Goal: Transaction & Acquisition: Purchase product/service

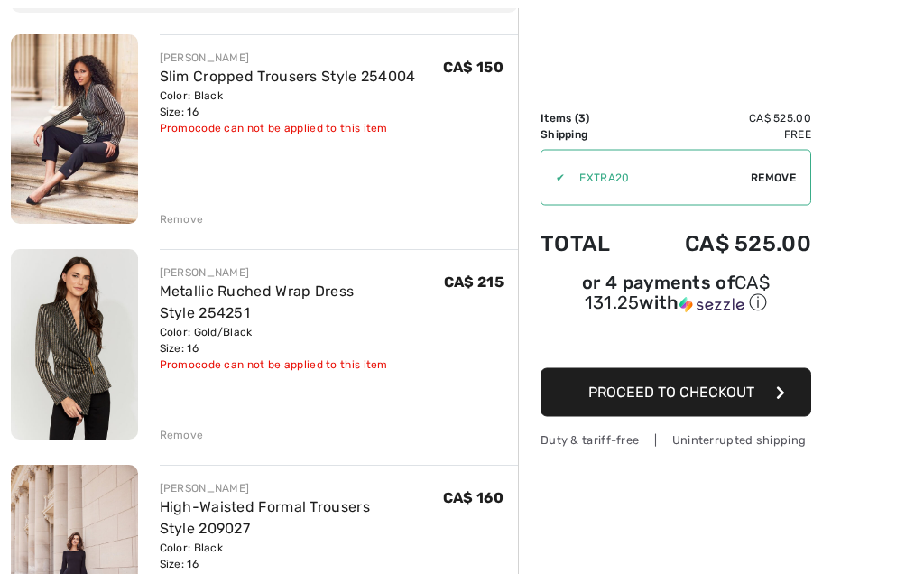
scroll to position [202, 0]
click at [160, 214] on div "Remove" at bounding box center [182, 219] width 44 height 16
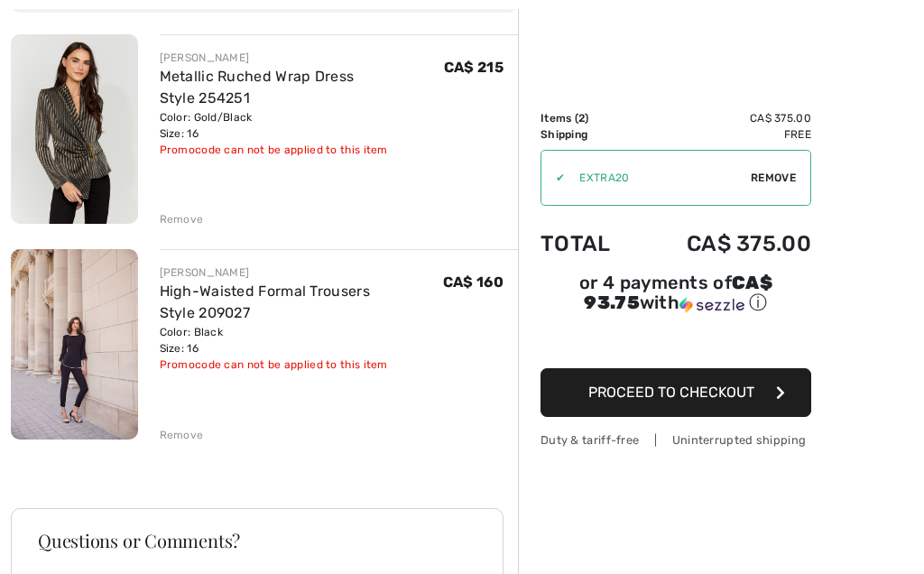
click at [607, 400] on span "Proceed to Checkout" at bounding box center [672, 392] width 166 height 17
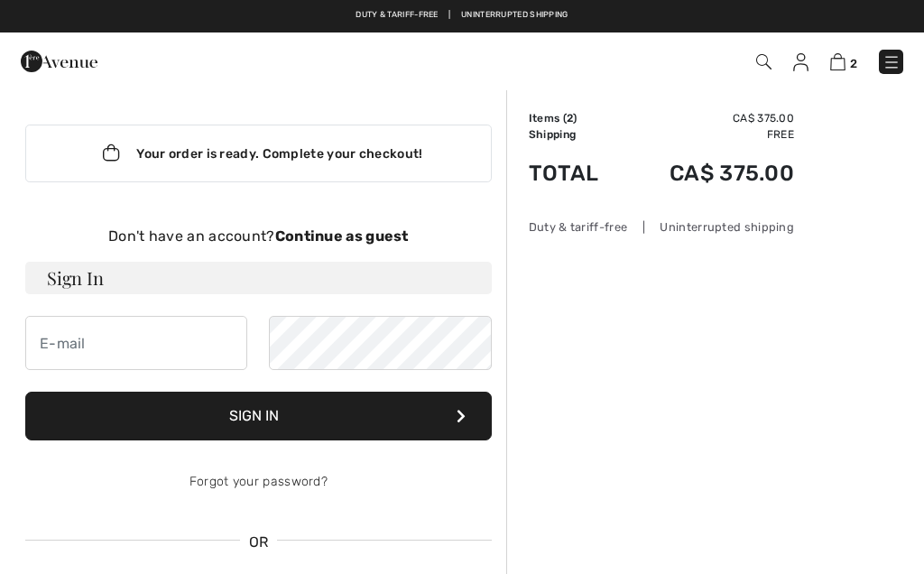
checkbox input "true"
click at [139, 354] on input "email" at bounding box center [136, 343] width 222 height 54
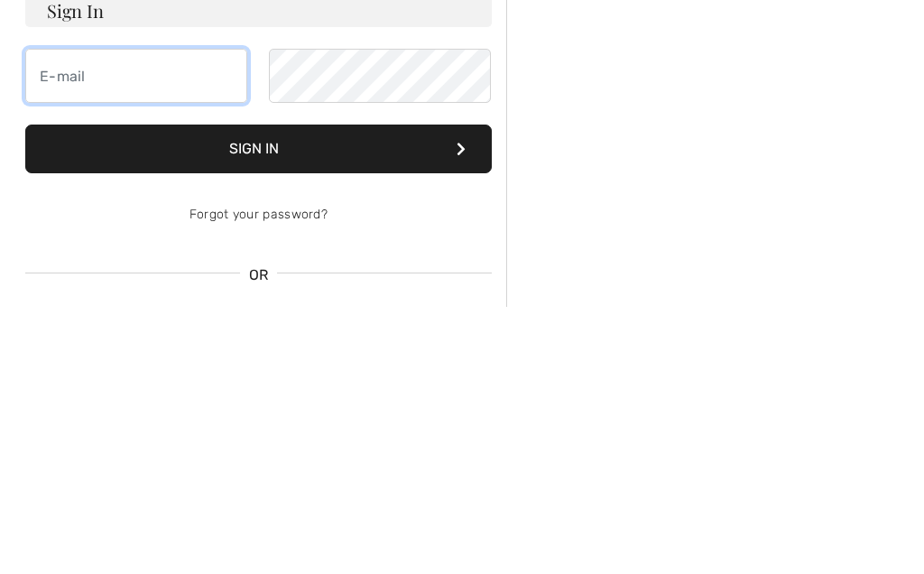
type input "[PERSON_NAME][EMAIL_ADDRESS][PERSON_NAME][DOMAIN_NAME]"
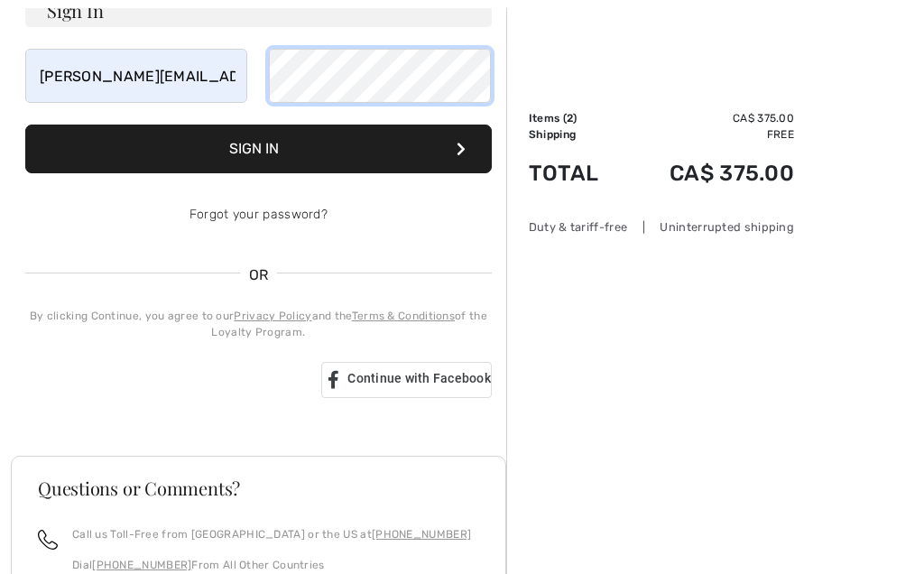
scroll to position [257, 0]
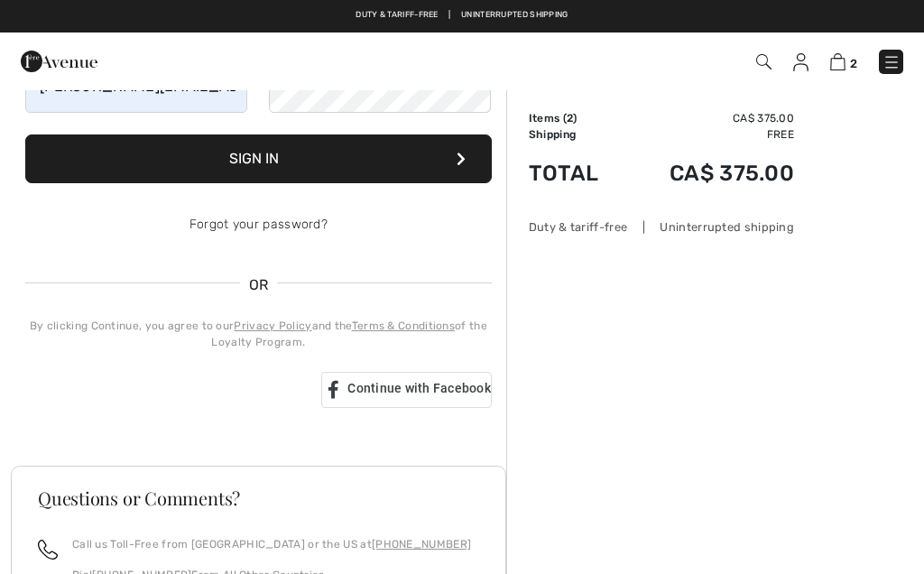
click at [251, 166] on button "Sign In" at bounding box center [258, 158] width 467 height 49
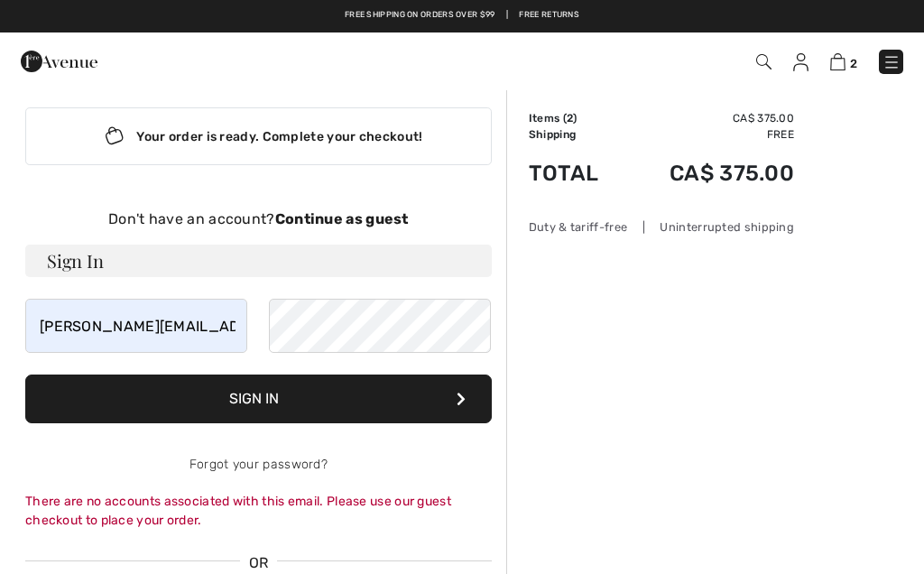
scroll to position [0, 0]
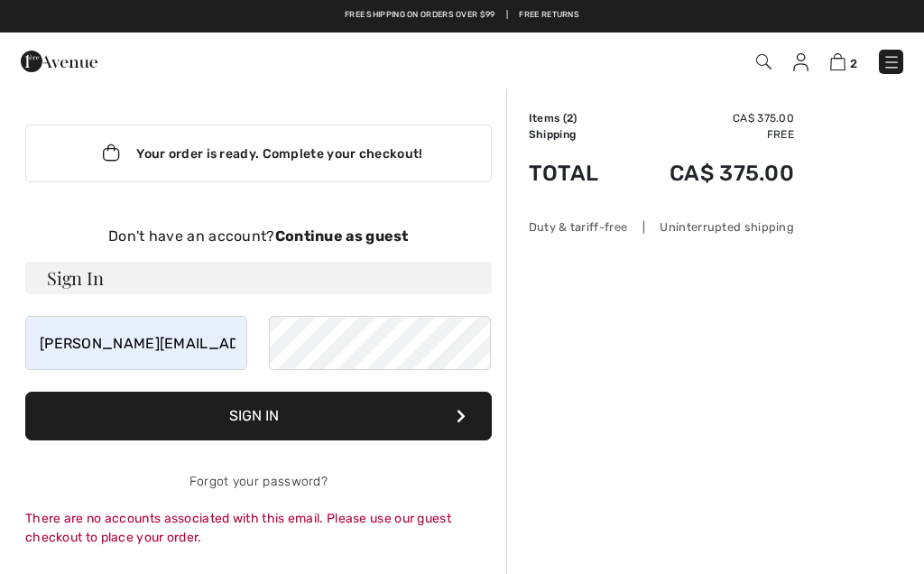
click at [333, 245] on div "Don't have an account? Continue as guest" at bounding box center [258, 237] width 467 height 22
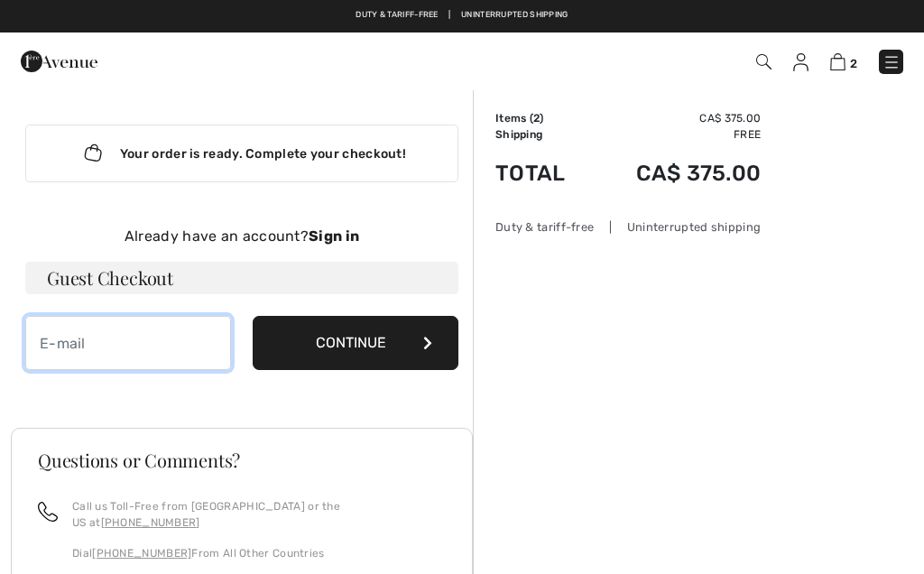
click at [107, 346] on input "email" at bounding box center [128, 343] width 206 height 54
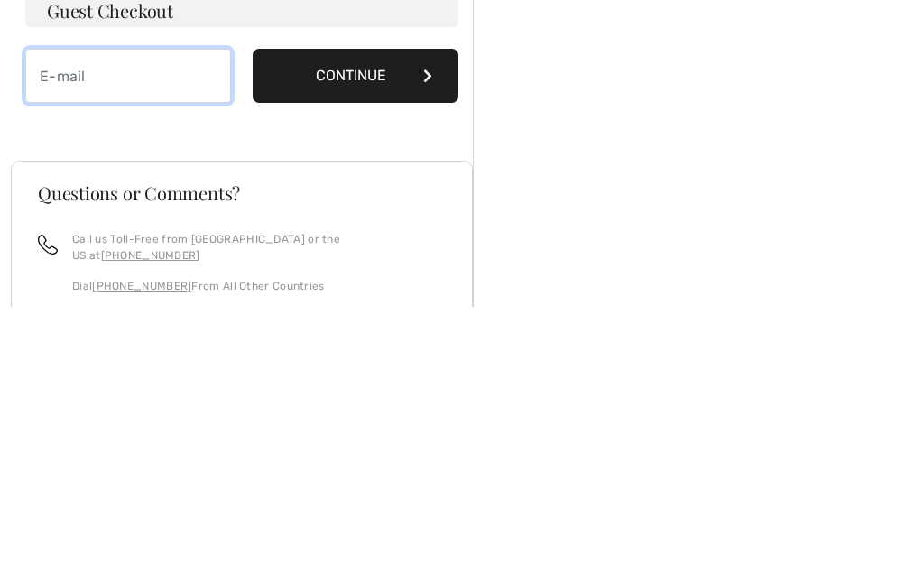
type input "lois.fuhrmann@gmail.com"
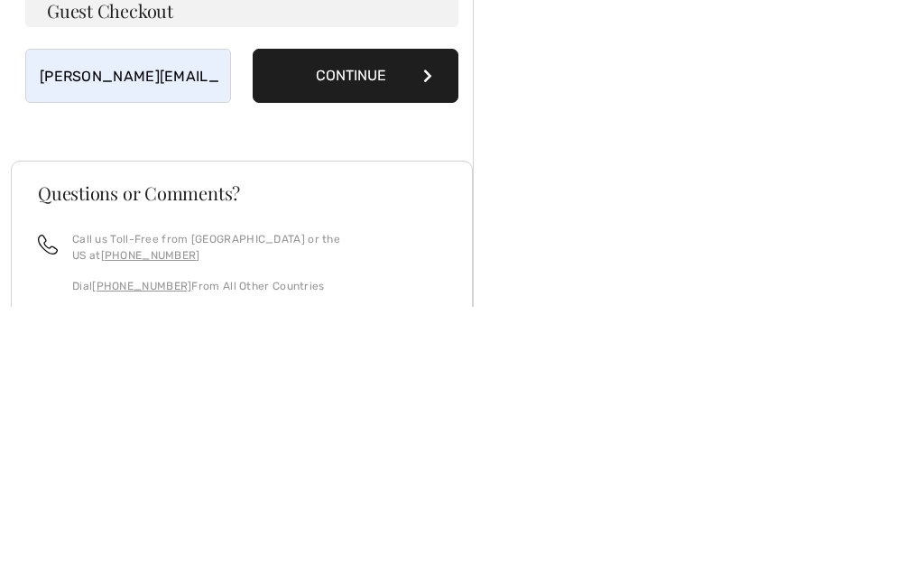
scroll to position [267, 0]
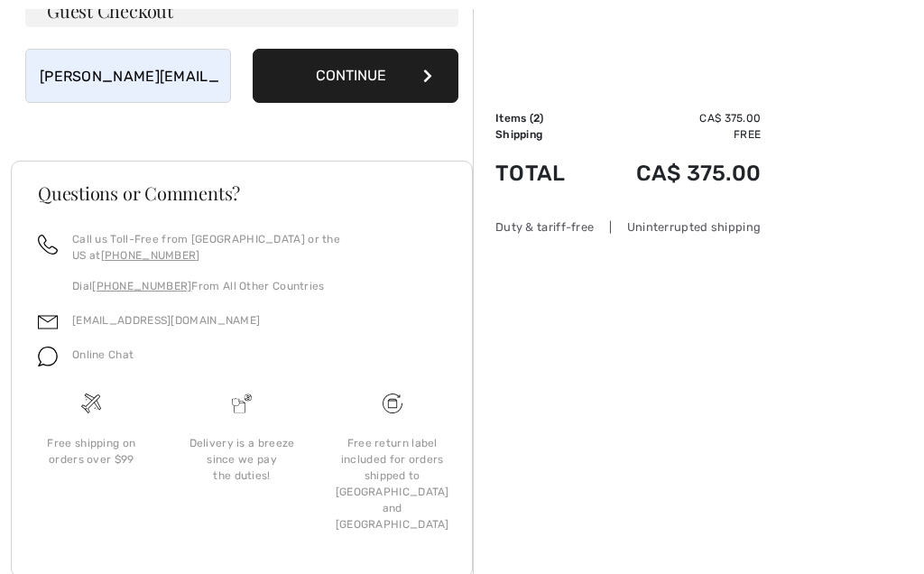
click at [325, 80] on button "Continue" at bounding box center [356, 76] width 206 height 54
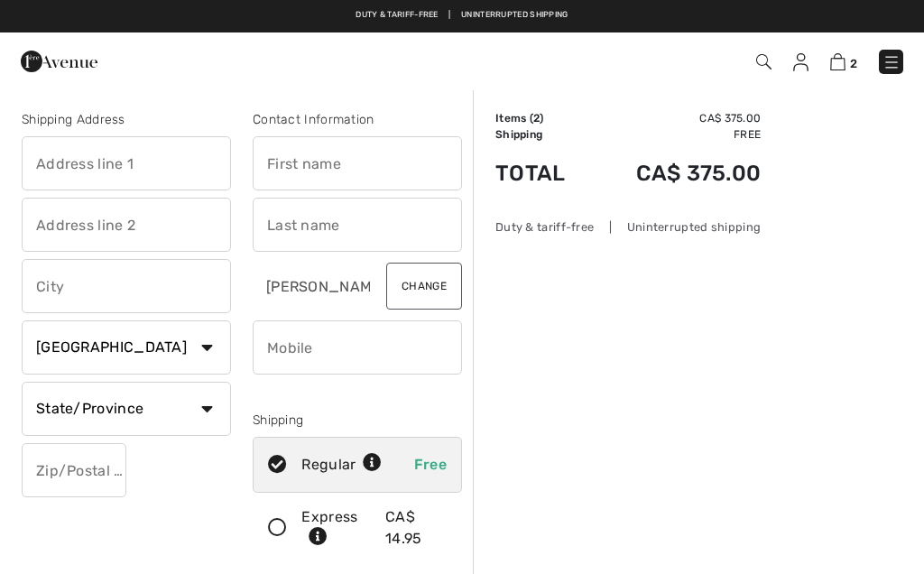
click at [61, 163] on input "text" at bounding box center [126, 163] width 209 height 54
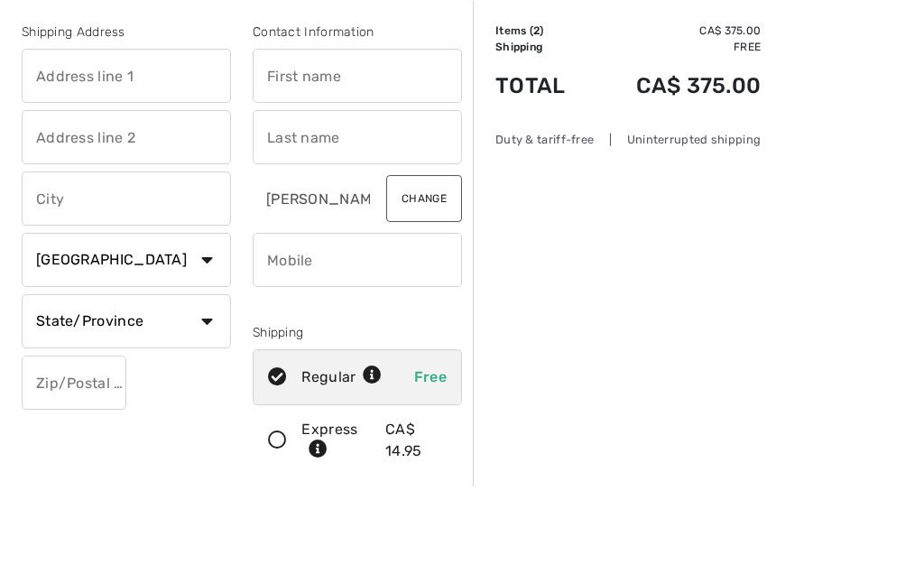
type input "6391 Sandpiper Road"
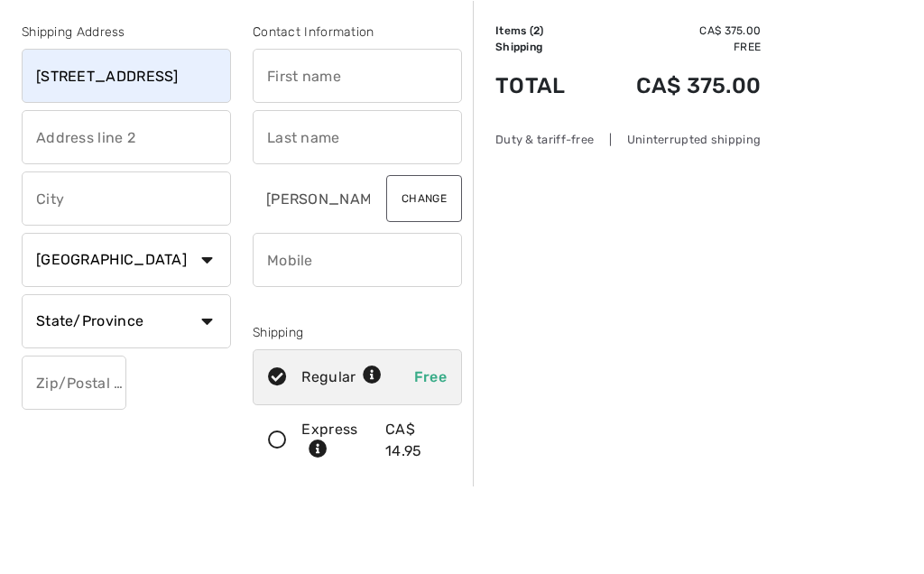
type input "Sechelt"
select select "BC"
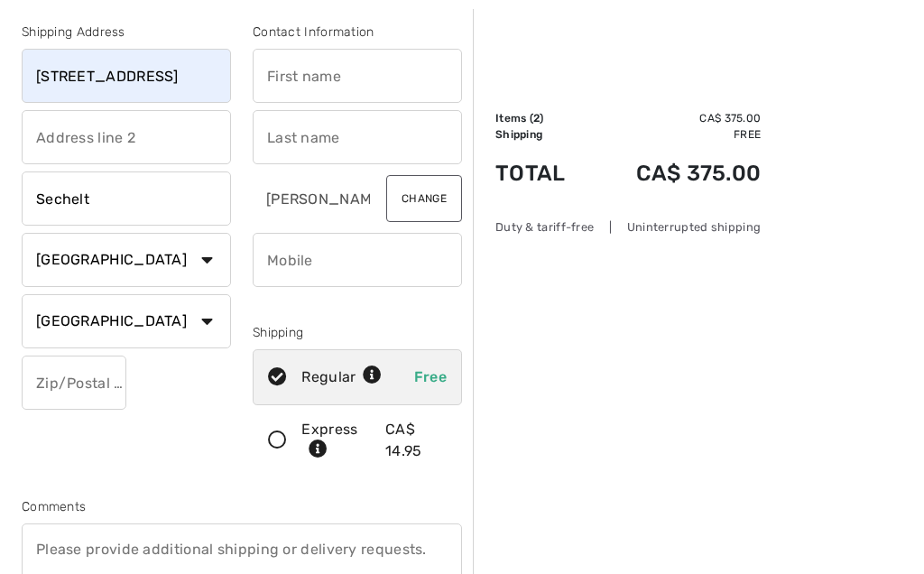
type input "V7Z0L1"
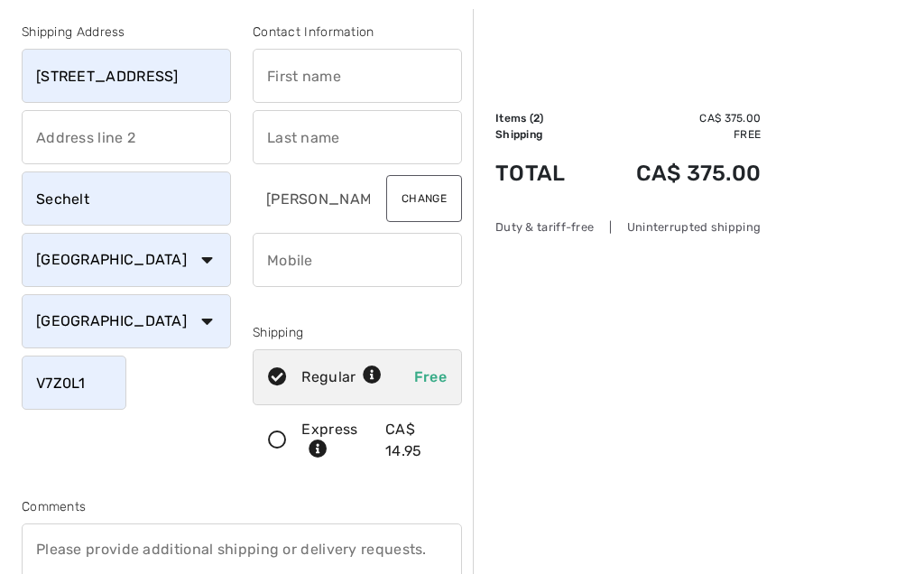
type input "Lois"
type input "Fuhrmann"
type input "6047407494"
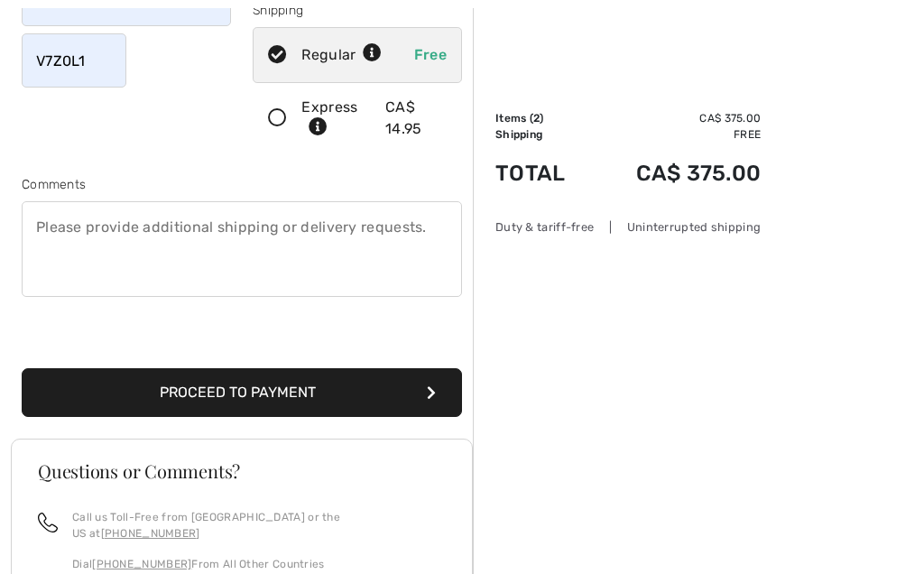
scroll to position [410, 0]
click at [206, 388] on button "Proceed to Payment" at bounding box center [242, 392] width 440 height 49
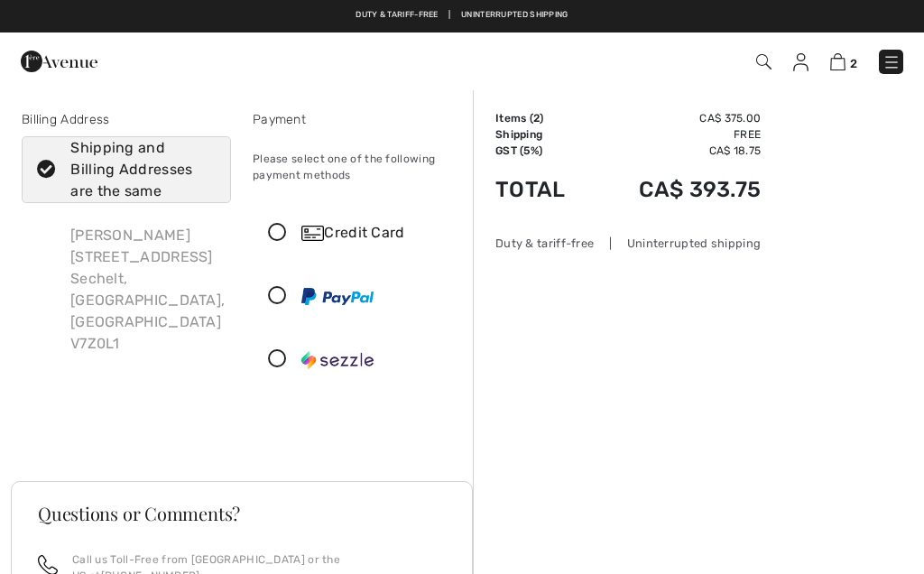
checkbox input "true"
click at [284, 234] on icon at bounding box center [278, 233] width 48 height 19
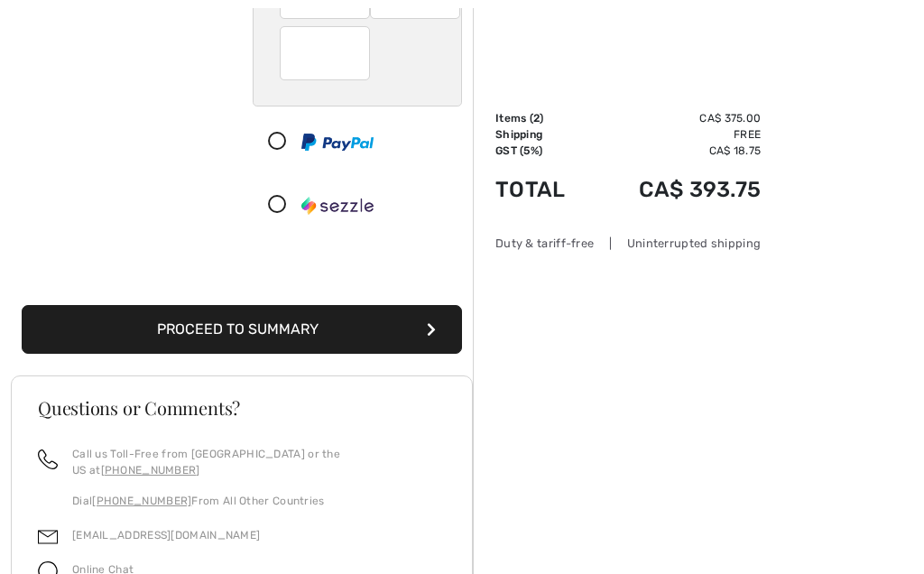
scroll to position [357, 0]
click at [99, 334] on button "Proceed to Summary" at bounding box center [242, 329] width 440 height 49
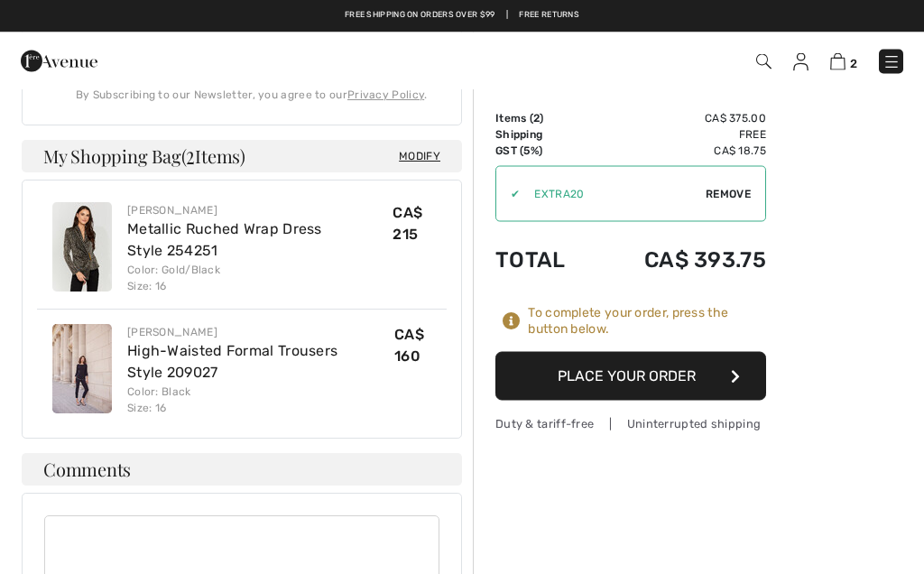
scroll to position [1247, 0]
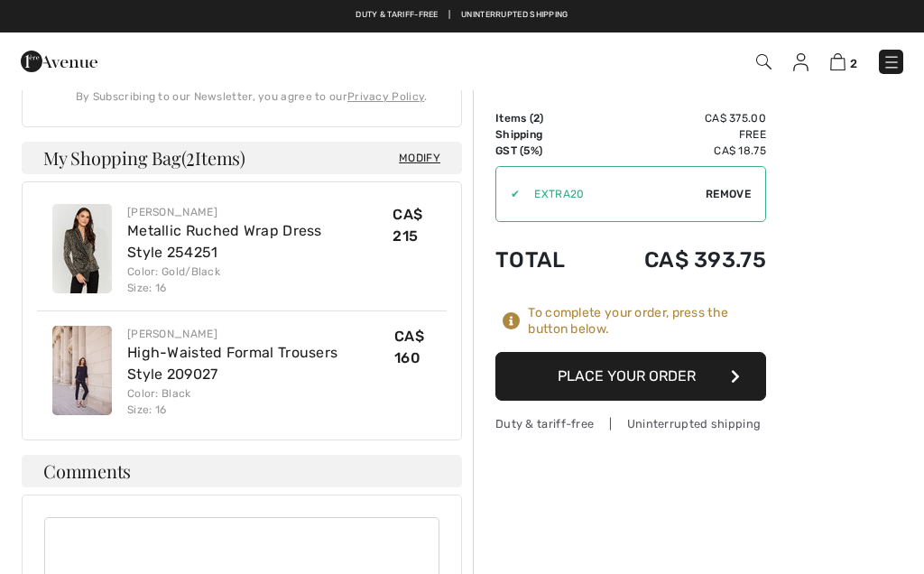
click at [604, 376] on button "Place Your Order" at bounding box center [631, 376] width 271 height 49
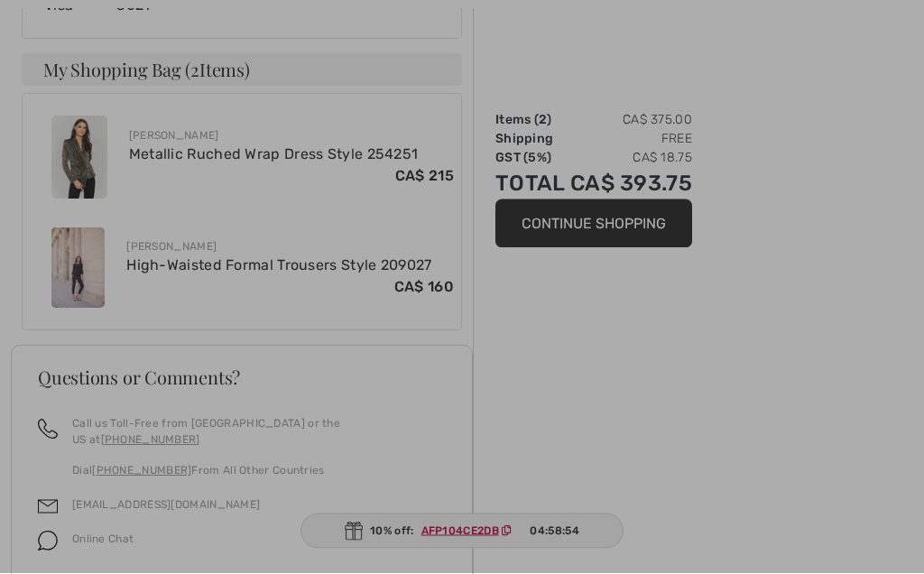
scroll to position [978, 0]
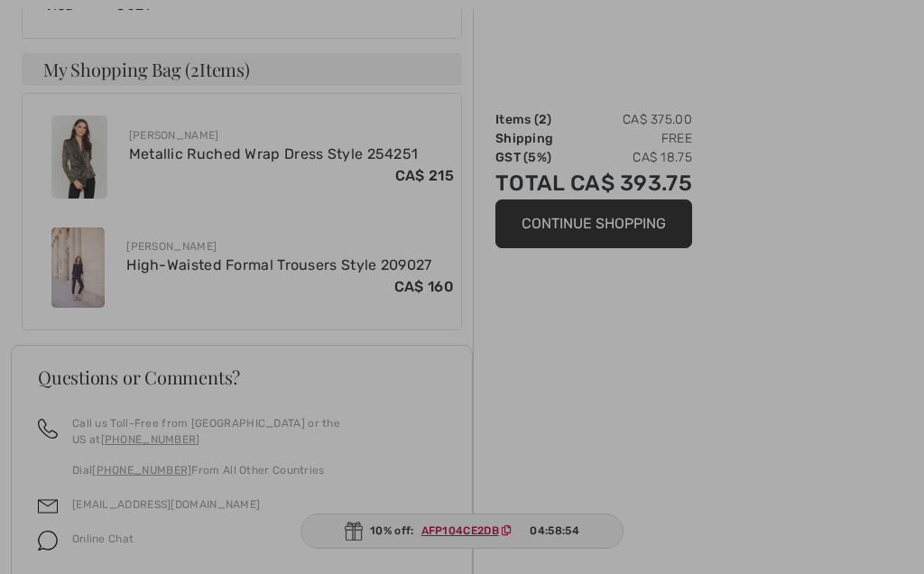
click at [68, 240] on div at bounding box center [462, 287] width 924 height 574
click at [134, 229] on div at bounding box center [462, 287] width 924 height 574
click at [84, 223] on div at bounding box center [462, 287] width 924 height 574
click at [94, 235] on div at bounding box center [462, 287] width 924 height 574
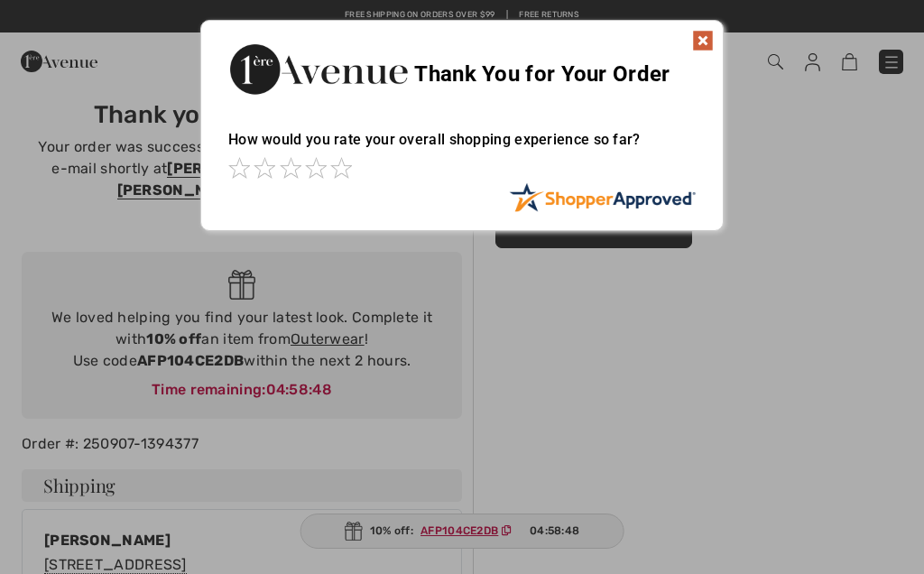
scroll to position [0, 0]
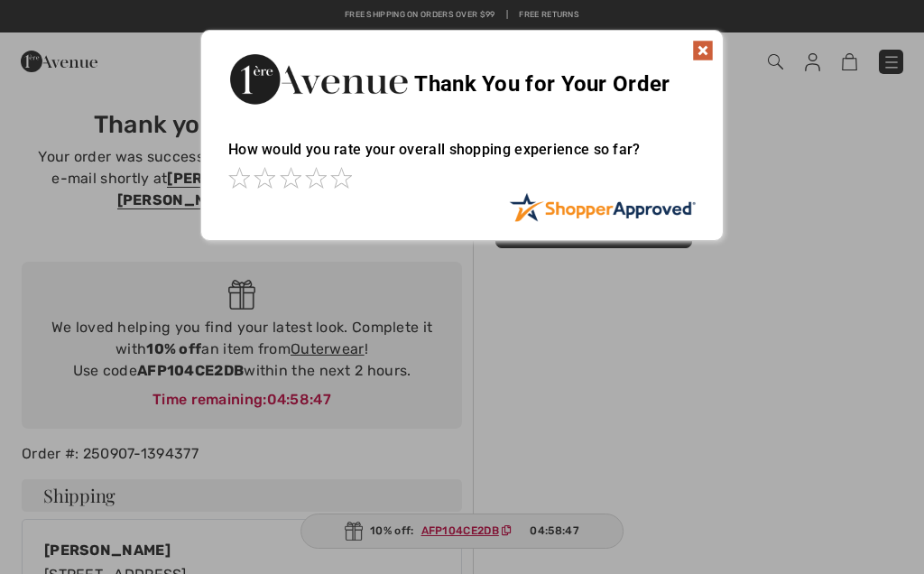
click at [710, 51] on img at bounding box center [703, 51] width 22 height 22
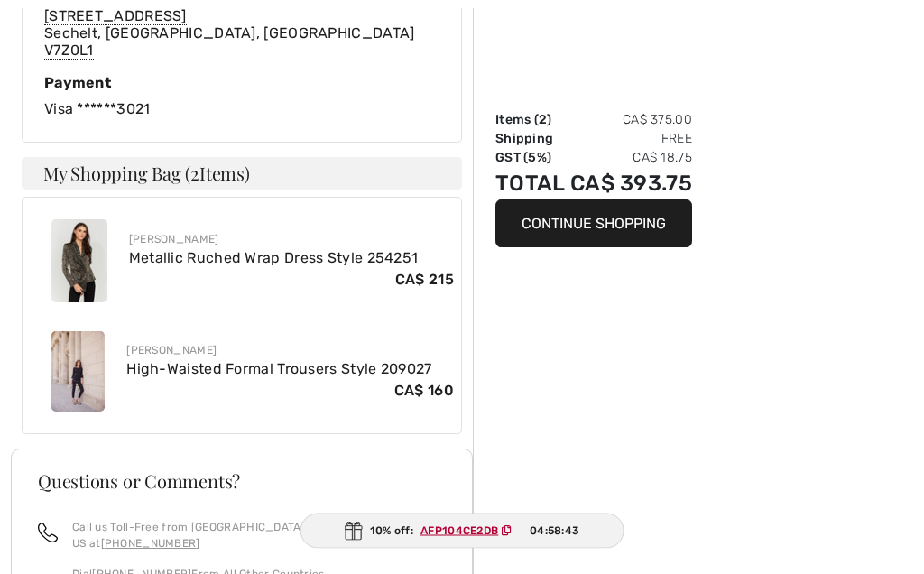
scroll to position [875, 0]
click at [162, 360] on link "High-Waisted Formal Trousers Style 209027" at bounding box center [278, 368] width 305 height 17
click at [166, 360] on link "High-Waisted Formal Trousers Style 209027" at bounding box center [278, 368] width 305 height 17
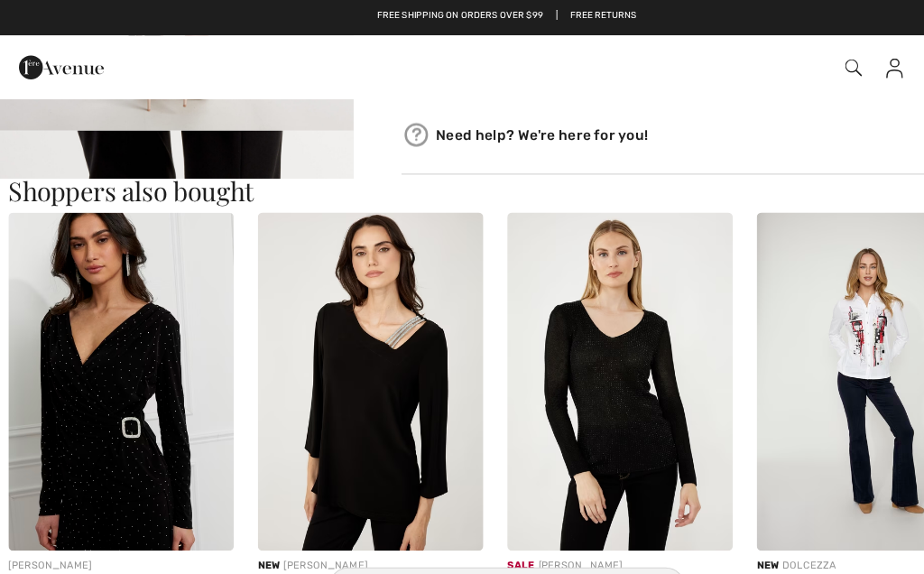
scroll to position [1317, 0]
click at [309, 358] on img at bounding box center [338, 345] width 204 height 306
click at [307, 309] on img at bounding box center [338, 345] width 204 height 306
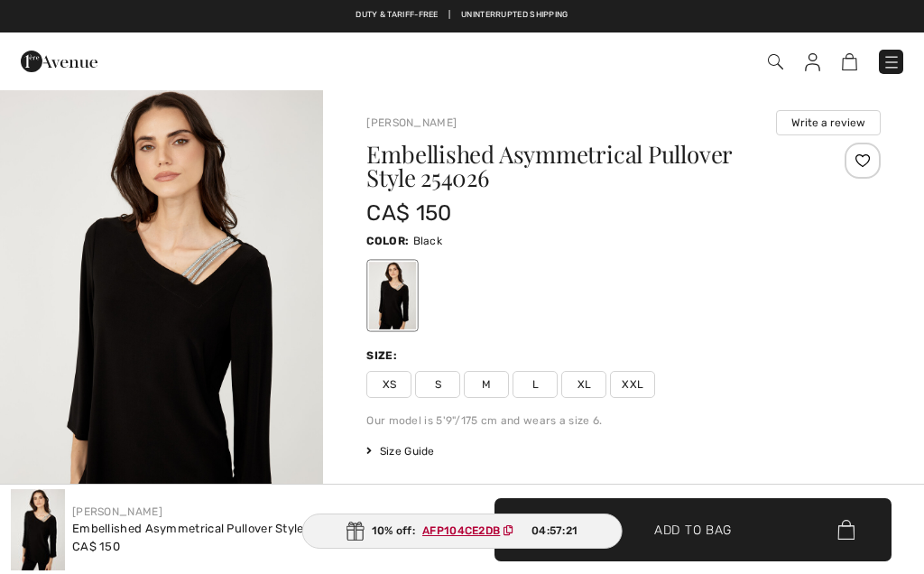
checkbox input "true"
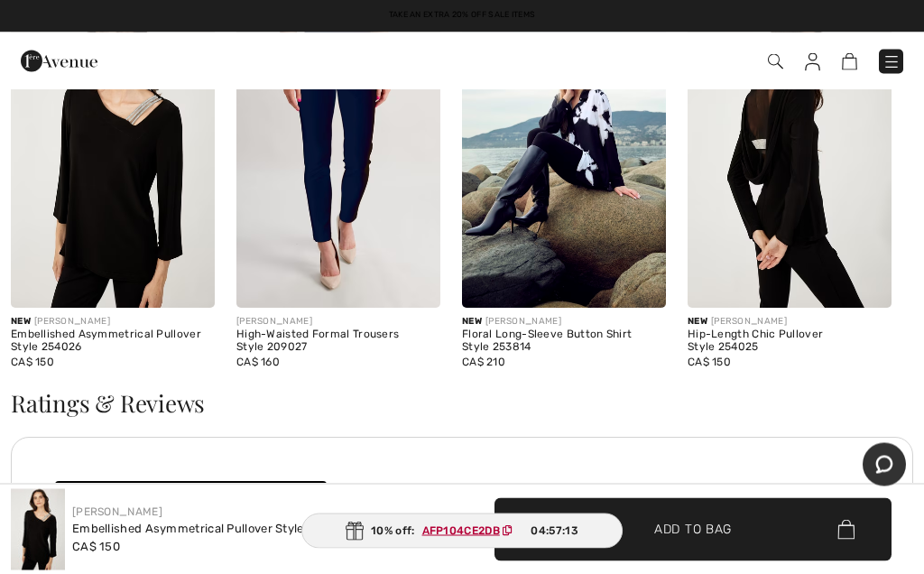
scroll to position [2551, 0]
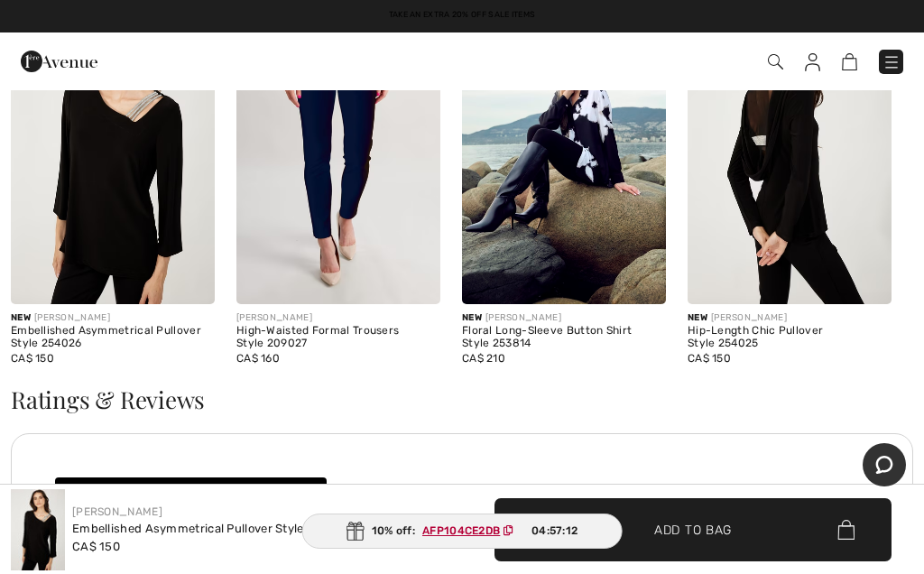
click at [787, 241] on img at bounding box center [790, 151] width 204 height 306
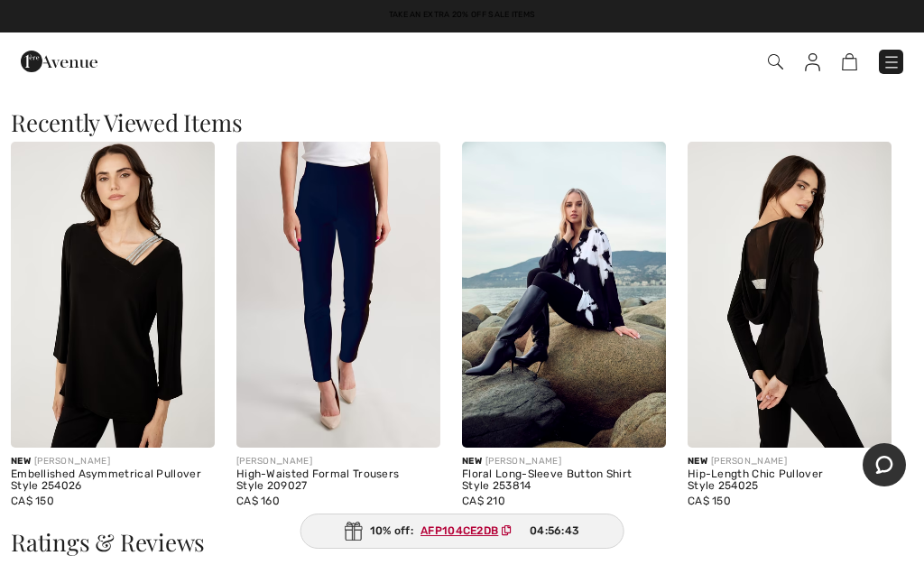
scroll to position [2386, 0]
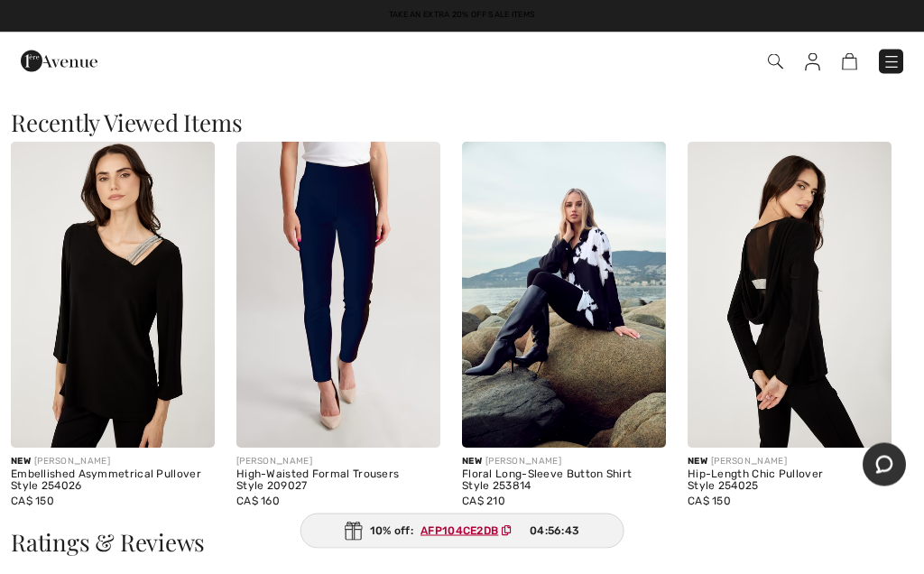
click at [11, 266] on img at bounding box center [113, 296] width 204 height 306
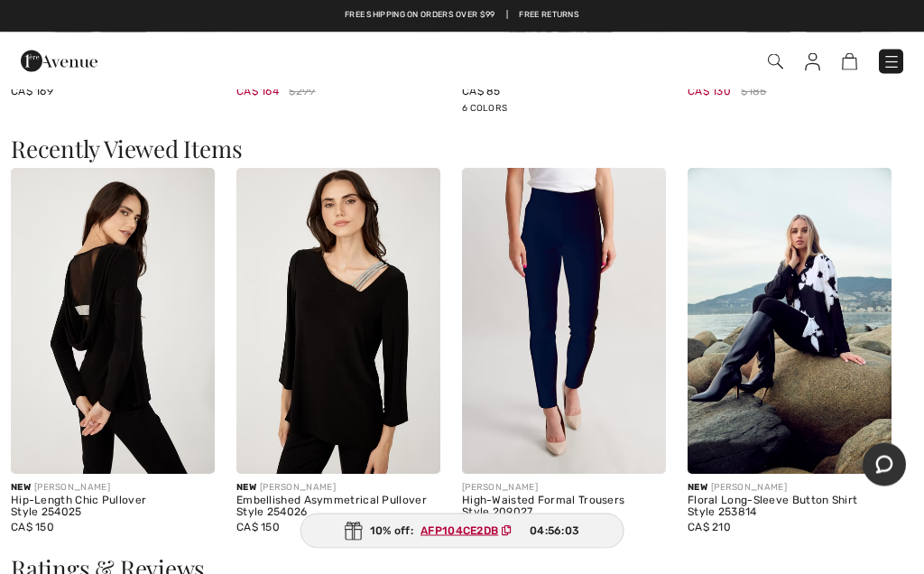
scroll to position [2386, 0]
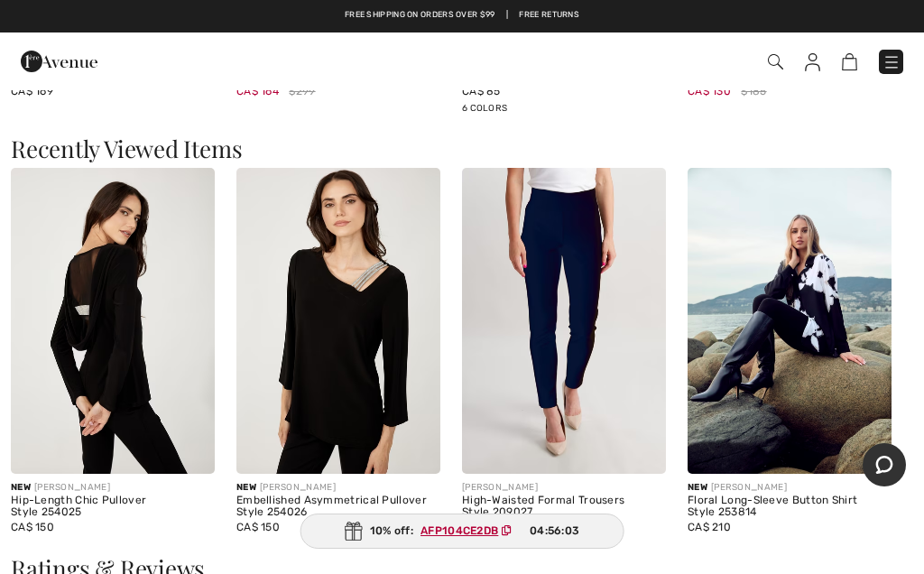
click at [505, 502] on div "High-Waisted Formal Trousers Style 209027" at bounding box center [564, 507] width 204 height 25
click at [530, 322] on img at bounding box center [564, 321] width 204 height 306
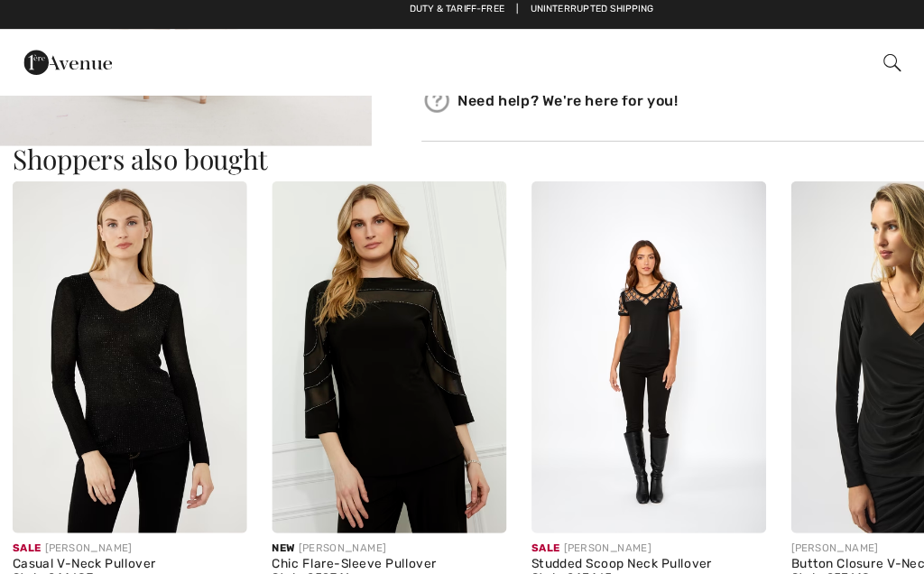
scroll to position [1069, 0]
